Goal: Navigation & Orientation: Go to known website

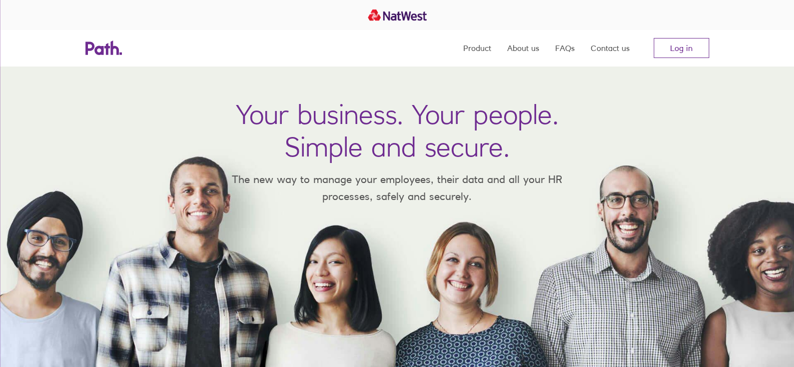
click at [717, 35] on div "Product About us FAQs Contact us Log in" at bounding box center [397, 48] width 794 height 36
click at [714, 38] on div "Product About us FAQs Contact us Log in" at bounding box center [397, 48] width 640 height 36
click at [690, 51] on link "Log in" at bounding box center [681, 48] width 55 height 20
click at [676, 48] on link "Log in" at bounding box center [681, 48] width 55 height 20
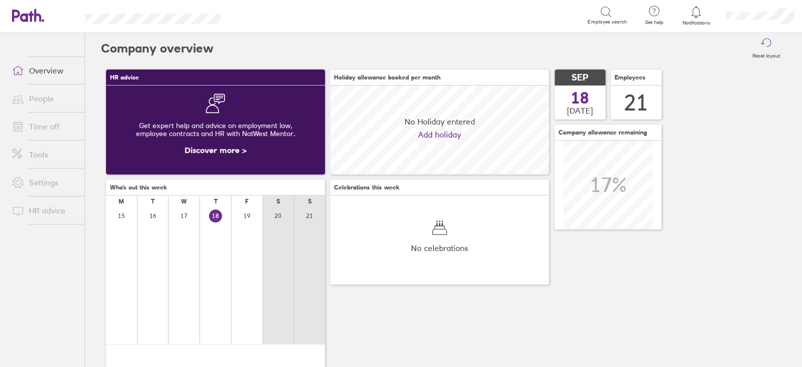
scroll to position [88, 218]
